Goal: Information Seeking & Learning: Learn about a topic

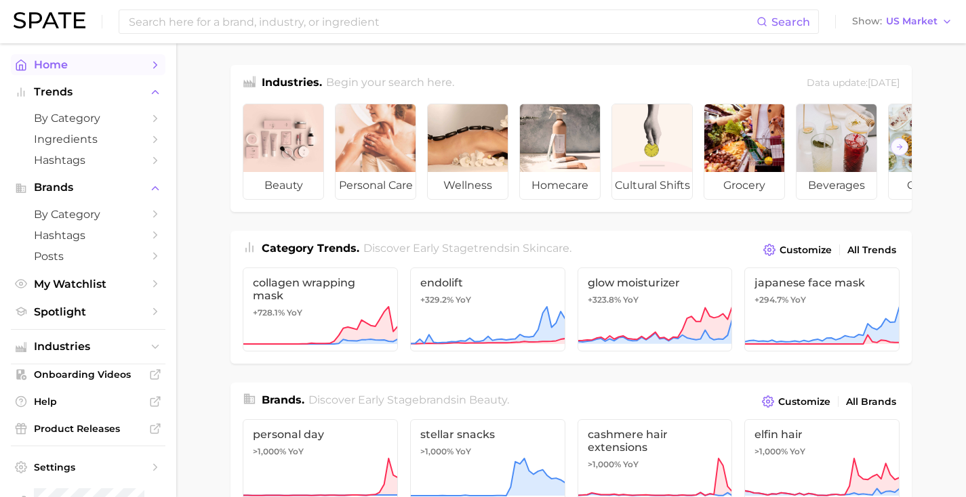
click at [105, 65] on span "Home" at bounding box center [88, 64] width 108 height 13
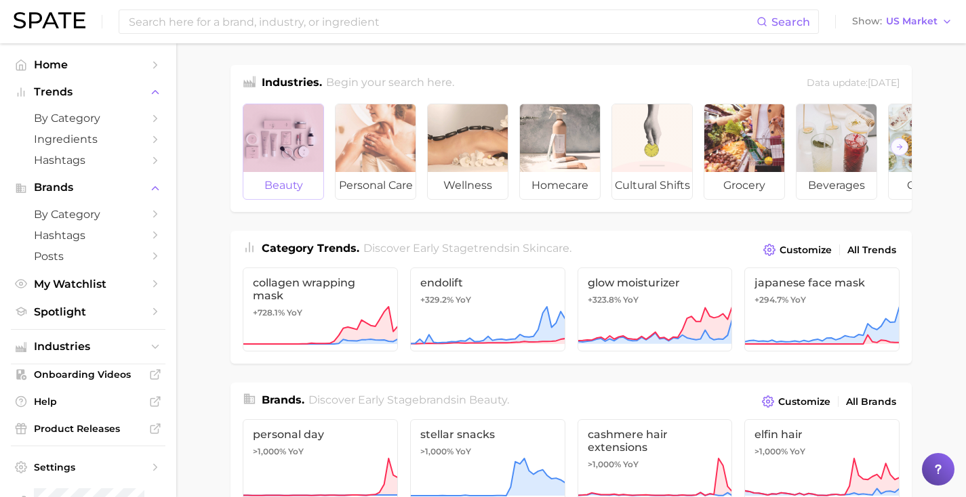
click at [282, 133] on div at bounding box center [283, 138] width 80 height 68
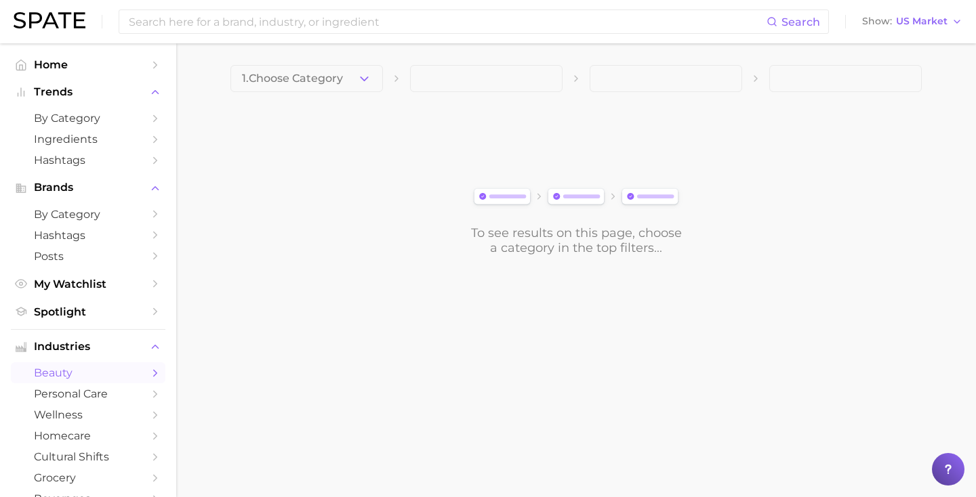
click at [321, 70] on button "1. Choose Category" at bounding box center [306, 78] width 152 height 27
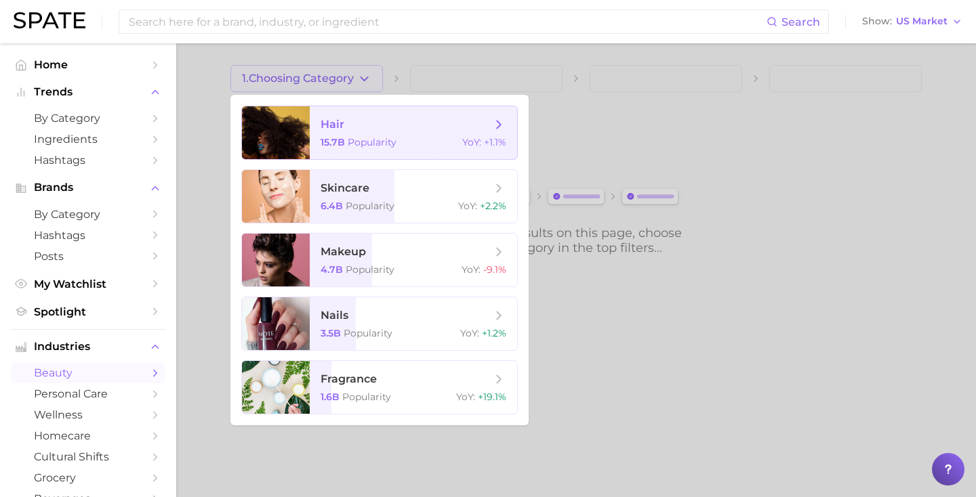
click at [321, 137] on span "15.7b" at bounding box center [333, 142] width 24 height 12
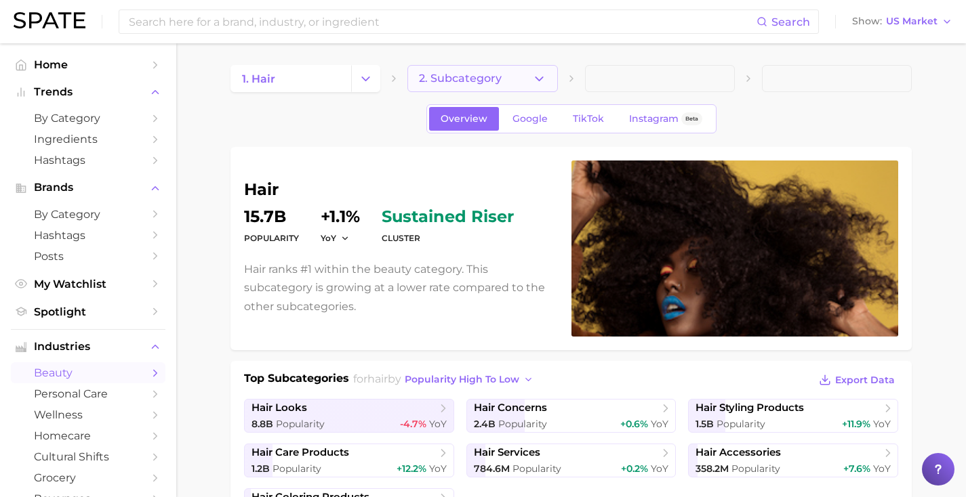
click at [447, 87] on button "2. Subcategory" at bounding box center [482, 78] width 150 height 27
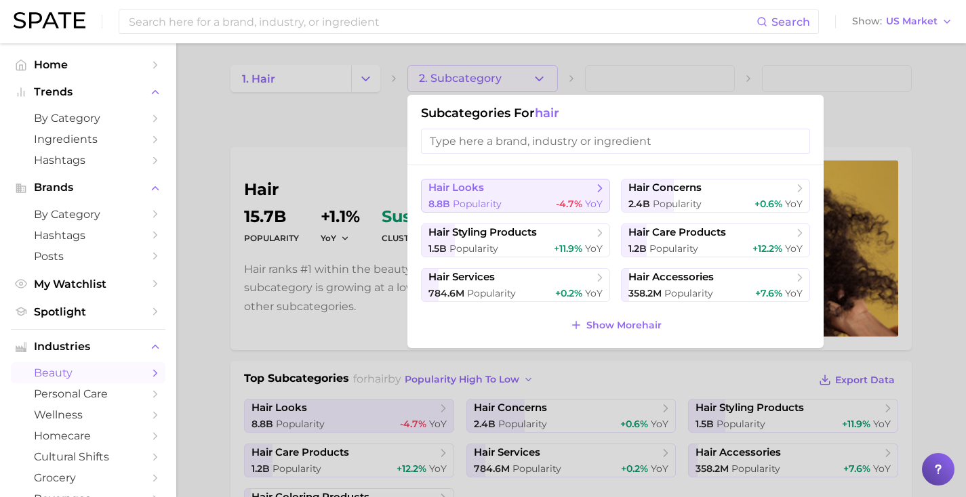
click at [466, 187] on span "hair looks" at bounding box center [456, 188] width 56 height 13
